Goal: Information Seeking & Learning: Learn about a topic

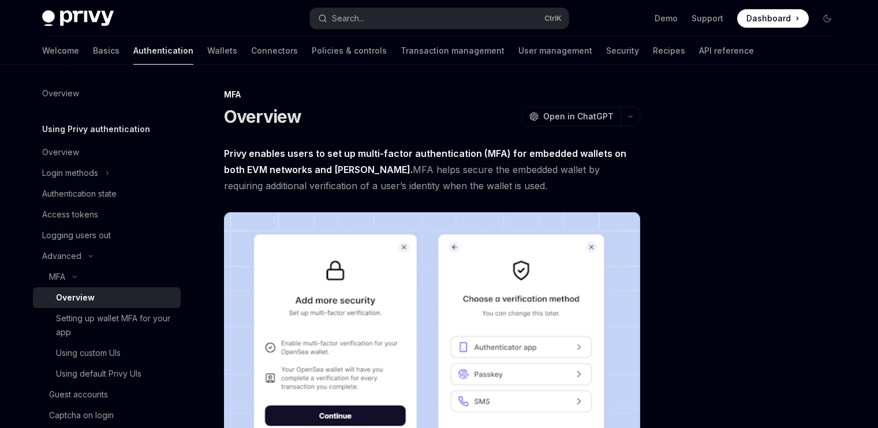
scroll to position [544, 0]
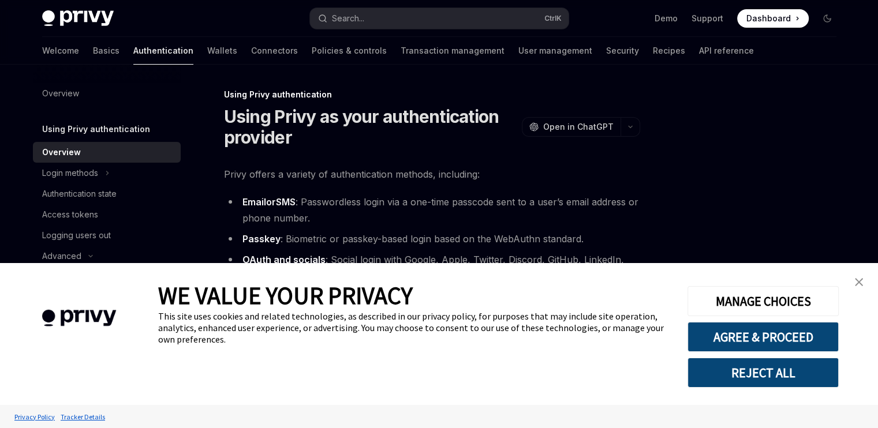
click at [69, 162] on link "Overview" at bounding box center [107, 152] width 148 height 21
click at [69, 129] on h5 "Using Privy authentication" at bounding box center [96, 129] width 108 height 14
click at [61, 220] on div "Access tokens" at bounding box center [70, 215] width 56 height 14
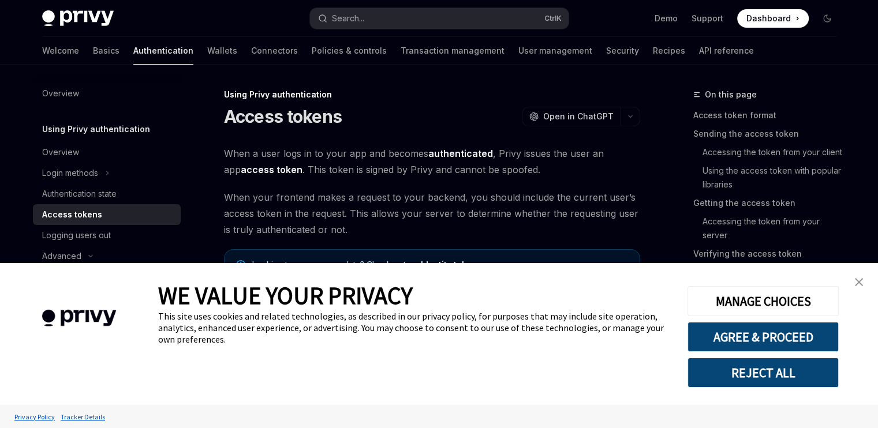
type textarea "*"
click at [858, 283] on img "close banner" at bounding box center [859, 282] width 8 height 8
